Goal: Transaction & Acquisition: Subscribe to service/newsletter

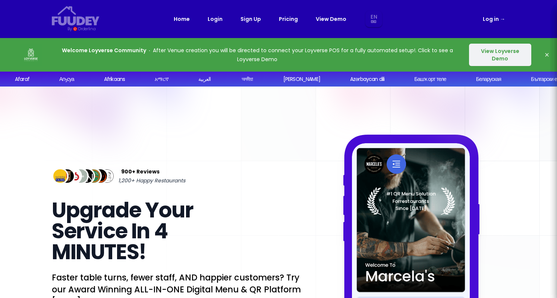
select select "en"
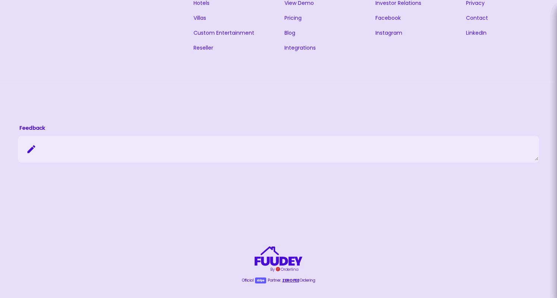
scroll to position [1843, 0]
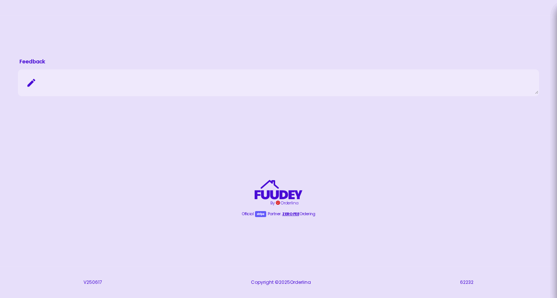
click at [292, 214] on span "ZERO FEE" at bounding box center [290, 213] width 17 height 9
click at [284, 218] on div "Feedback {/* Added fill="currentColor" here */} {/* This rectangle defines the …" at bounding box center [278, 132] width 557 height 233
click at [287, 213] on span "ZERO FEE" at bounding box center [290, 213] width 17 height 9
click at [285, 212] on span "ZERO FEE" at bounding box center [290, 213] width 17 height 9
click at [293, 218] on span "ZERO FEE" at bounding box center [290, 213] width 17 height 9
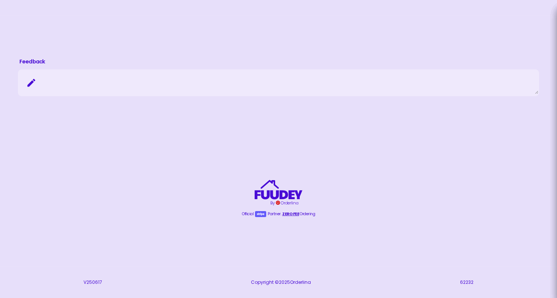
click at [291, 215] on span "ZERO FEE" at bounding box center [290, 213] width 17 height 9
click at [289, 217] on span "ZERO FEE" at bounding box center [290, 213] width 17 height 9
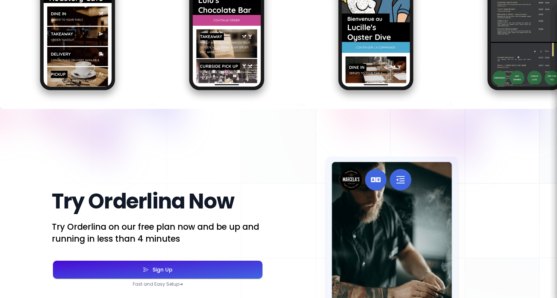
select select "en"
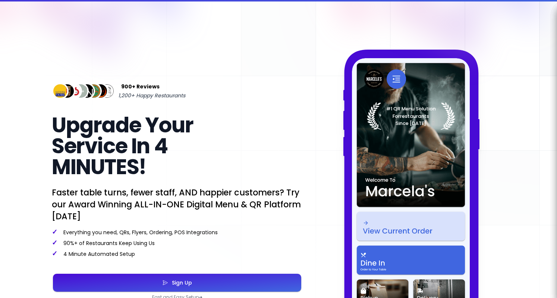
scroll to position [0, 0]
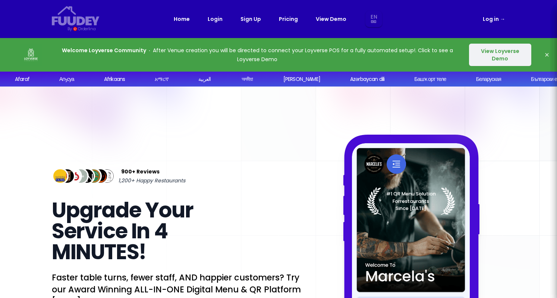
click at [287, 19] on link "Pricing" at bounding box center [288, 19] width 19 height 9
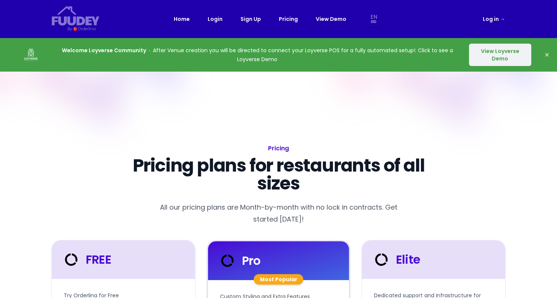
select select "en"
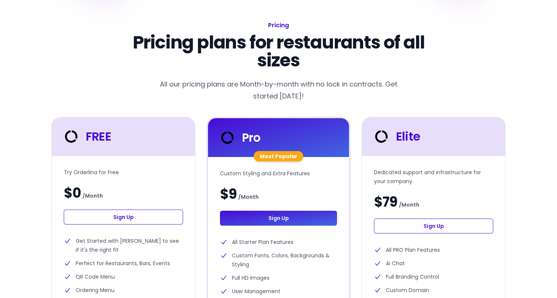
scroll to position [123, 0]
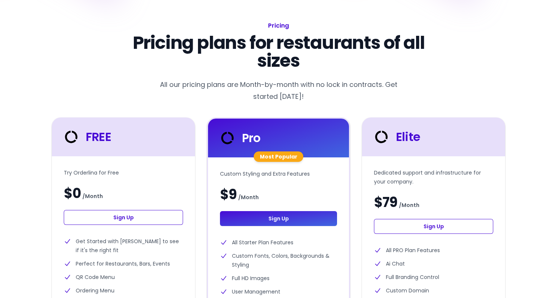
click at [81, 142] on div at bounding box center [73, 137] width 23 height 18
click at [83, 139] on div at bounding box center [73, 137] width 23 height 18
click at [85, 191] on p "$0 / Month" at bounding box center [123, 193] width 119 height 15
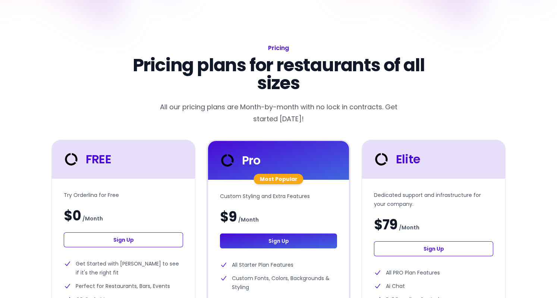
scroll to position [104, 0]
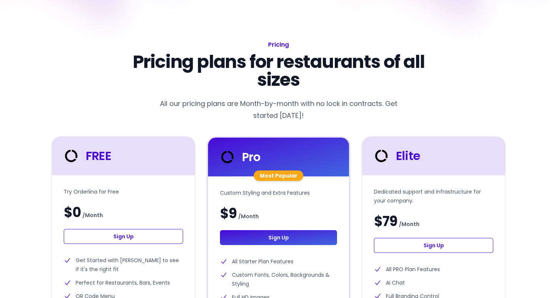
click at [90, 231] on link "Sign Up" at bounding box center [123, 236] width 119 height 15
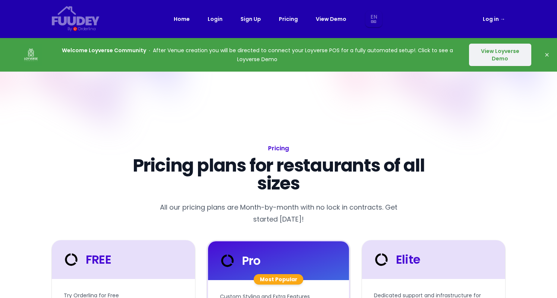
select select "en"
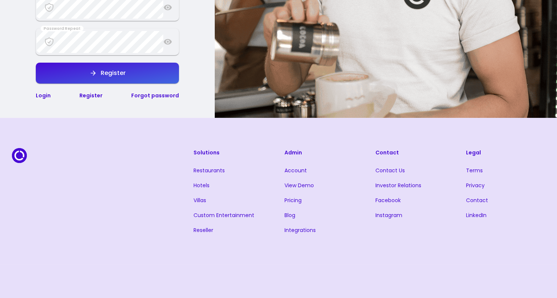
scroll to position [282, 0]
click at [205, 170] on link "Restaurants" at bounding box center [208, 169] width 31 height 7
select select "en"
